Goal: Task Accomplishment & Management: Use online tool/utility

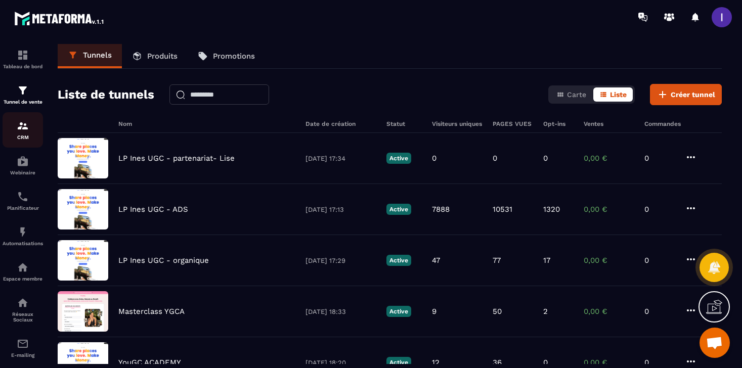
click at [27, 132] on img at bounding box center [23, 126] width 12 height 12
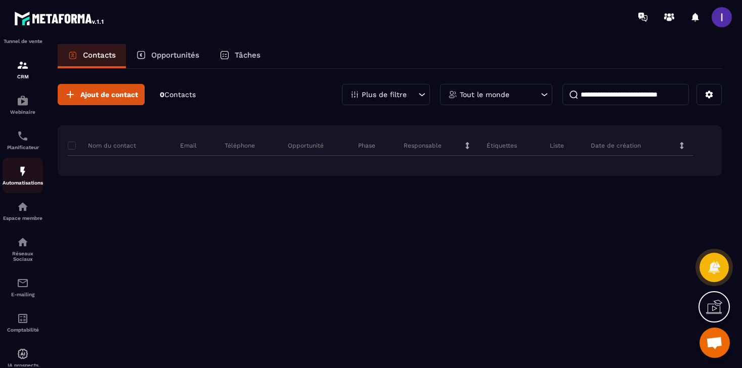
scroll to position [91, 0]
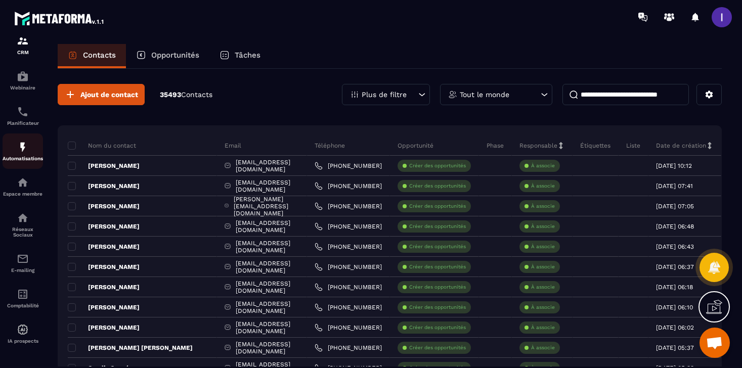
click at [0, 0] on img at bounding box center [0, 0] width 0 height 0
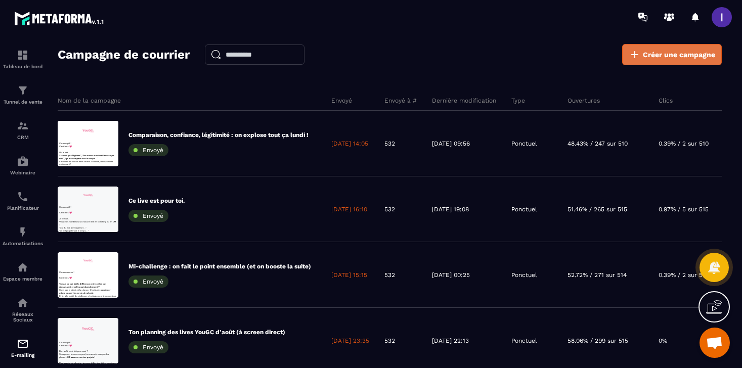
click at [676, 58] on span "Créer une campagne" at bounding box center [679, 55] width 72 height 10
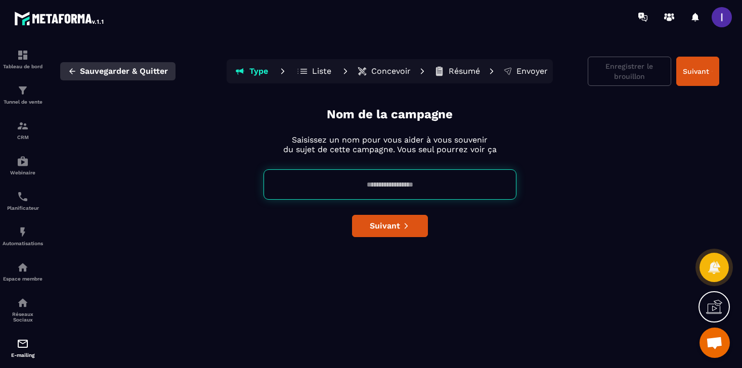
click at [83, 74] on span "Sauvegarder & Quitter" at bounding box center [124, 71] width 88 height 10
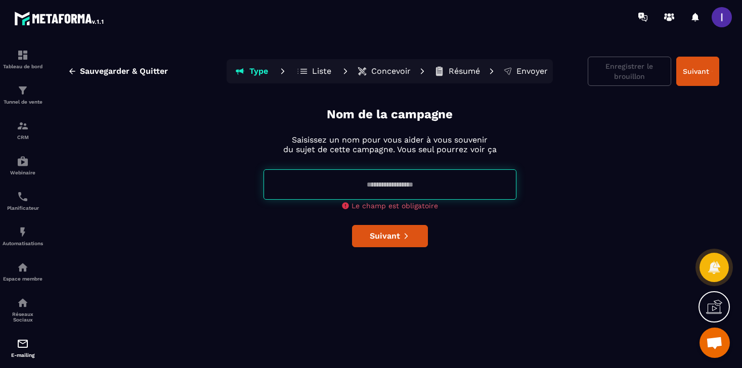
click at [322, 70] on p "Liste" at bounding box center [321, 71] width 19 height 10
click at [382, 188] on input at bounding box center [390, 184] width 253 height 30
type input "****"
click at [383, 237] on div "Nom de la campagne Saisissez un nom pour vous aider à vous souvenir du sujet de…" at bounding box center [389, 235] width 659 height 258
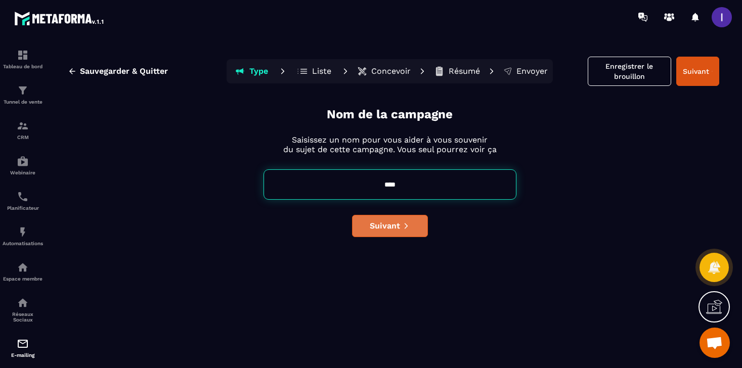
click at [391, 226] on span "Suivant" at bounding box center [385, 226] width 30 height 10
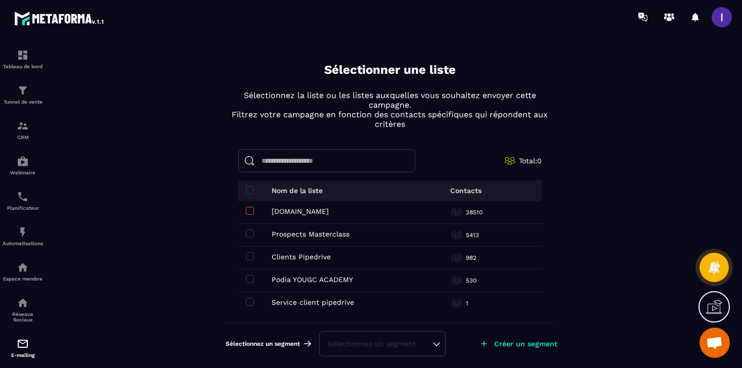
click at [250, 207] on span at bounding box center [250, 211] width 8 height 8
